Goal: Information Seeking & Learning: Learn about a topic

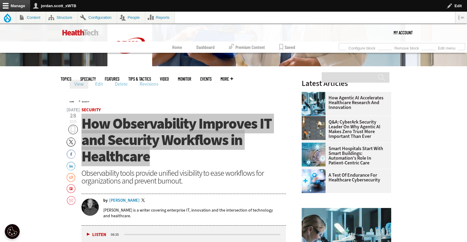
scroll to position [182, 0]
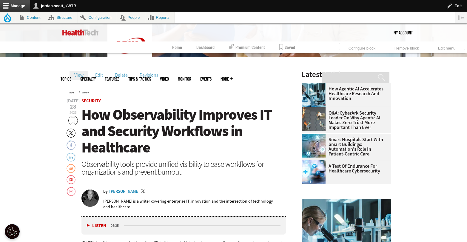
click at [147, 117] on span "How Observability Improves IT and Security Workflows in Healthcare" at bounding box center [176, 131] width 190 height 53
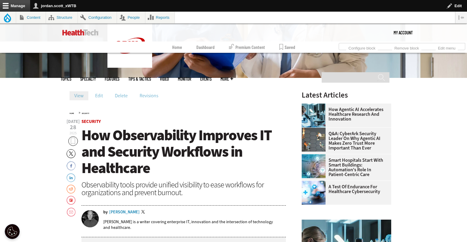
scroll to position [161, 0]
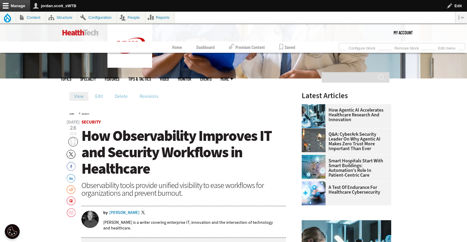
click at [154, 166] on h1 "How Observability Improves IT and Security Workflows in Healthcare" at bounding box center [183, 152] width 205 height 49
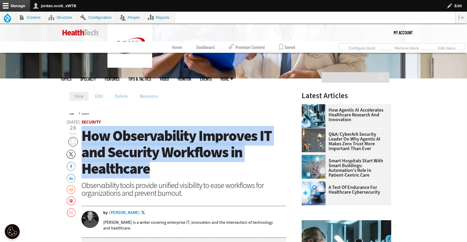
drag, startPoint x: 115, startPoint y: 161, endPoint x: 83, endPoint y: 140, distance: 38.2
click at [83, 140] on h1 "How Observability Improves IT and Security Workflows in Healthcare" at bounding box center [183, 152] width 205 height 49
copy span "How Observability Improves IT and Security Workflows in Healthcare"
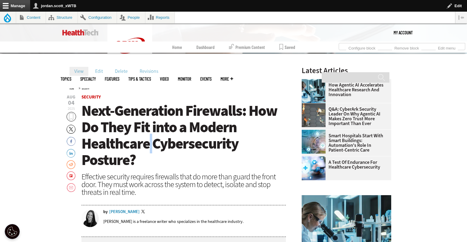
scroll to position [186, 0]
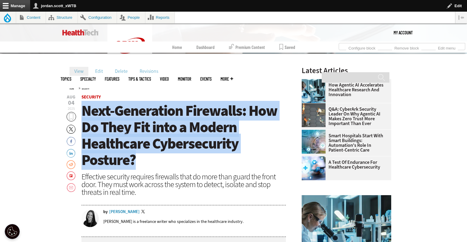
drag, startPoint x: 141, startPoint y: 160, endPoint x: 83, endPoint y: 117, distance: 71.7
click at [83, 117] on h1 "Next-Generation Firewalls: How Do They Fit into a Modern Healthcare Cybersecuri…" at bounding box center [183, 136] width 205 height 66
copy span "Next-Generation Firewalls: How Do They Fit into a Modern Healthcare Cybersecuri…"
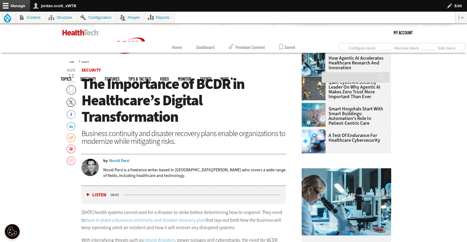
click at [191, 113] on h1 "The Importance of BCDR in Healthcare’s Digital Transformation" at bounding box center [183, 100] width 205 height 49
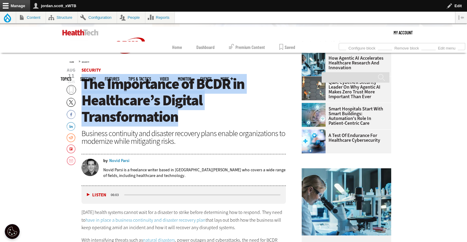
drag, startPoint x: 197, startPoint y: 116, endPoint x: 83, endPoint y: 84, distance: 118.6
click at [83, 84] on h1 "The Importance of BCDR in Healthcare’s Digital Transformation" at bounding box center [183, 100] width 205 height 49
copy span "The Importance of BCDR in Healthcare’s Digital Transformation"
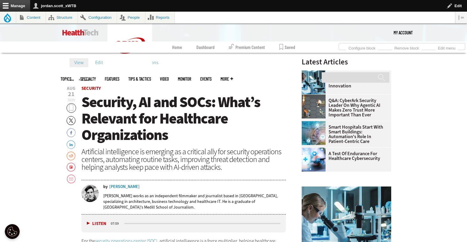
click at [152, 135] on span "Security, AI and SOCs: What’s Relevant for Healthcare Organizations" at bounding box center [170, 118] width 179 height 53
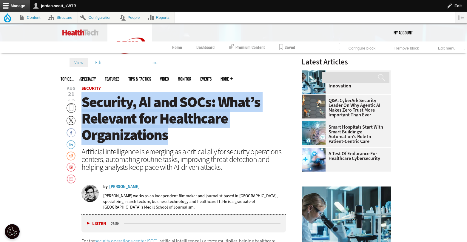
drag, startPoint x: 181, startPoint y: 135, endPoint x: 84, endPoint y: 106, distance: 101.1
click at [84, 106] on h1 "Security, AI and SOCs: What’s Relevant for Healthcare Organizations" at bounding box center [183, 118] width 205 height 49
copy span "Security, AI and SOCs: What’s Relevant for Healthcare Organizations"
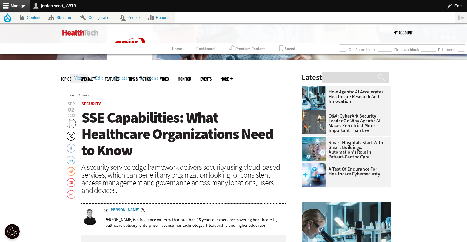
scroll to position [205, 0]
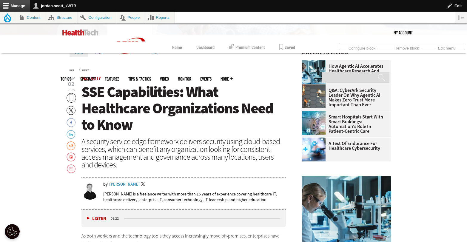
click at [141, 119] on h1 "SSE Capabilities: What Healthcare Organizations Need to Know" at bounding box center [183, 108] width 205 height 49
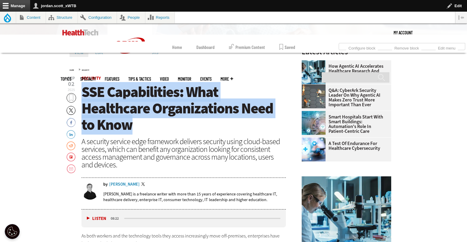
drag, startPoint x: 134, startPoint y: 126, endPoint x: 85, endPoint y: 94, distance: 58.3
click at [85, 94] on h1 "SSE Capabilities: What Healthcare Organizations Need to Know" at bounding box center [183, 108] width 205 height 49
copy span "SSE Capabilities: What Healthcare Organizations Need to Know"
